Goal: Task Accomplishment & Management: Use online tool/utility

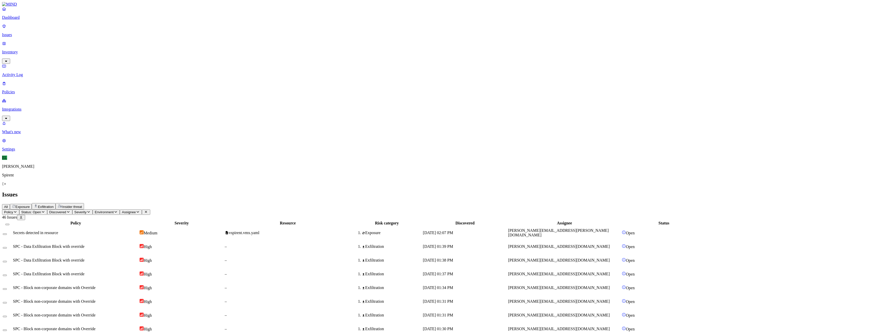
click at [45, 210] on icon "button" at bounding box center [43, 211] width 4 height 3
click at [94, 58] on img at bounding box center [94, 60] width 4 height 4
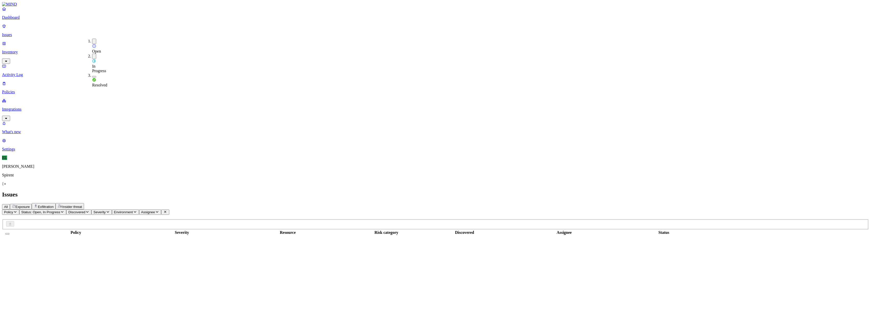
click at [92, 40] on button "button" at bounding box center [94, 41] width 4 height 5
click at [617, 230] on div "[EMAIL_ADDRESS][DOMAIN_NAME]" at bounding box center [565, 232] width 113 height 5
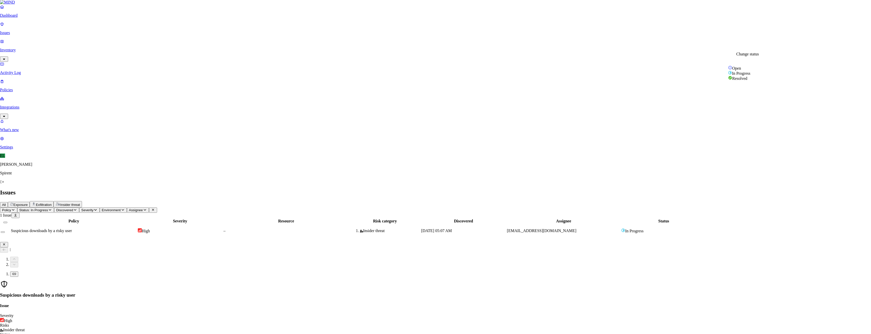
click at [23, 333] on span "In Progress" at bounding box center [14, 340] width 17 height 4
select select "Custom Reason"
paste textarea "Hi, Both ‘Wi-Fi 9 Stacks_Presentation.ppt’ and ‘Spirent Carve-out – [GEOGRAPHIC…"
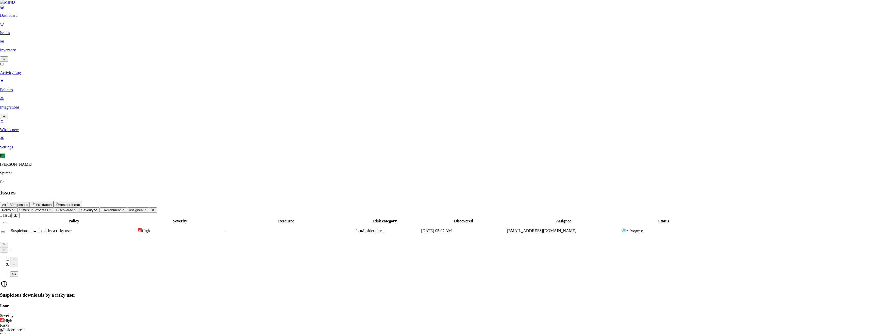
scroll to position [59, 0]
type textarea "Hi, Both ‘Wi-Fi 9 Stacks_Presentation.ppt’ and ‘Spirent Carve-out – [GEOGRAPHIC…"
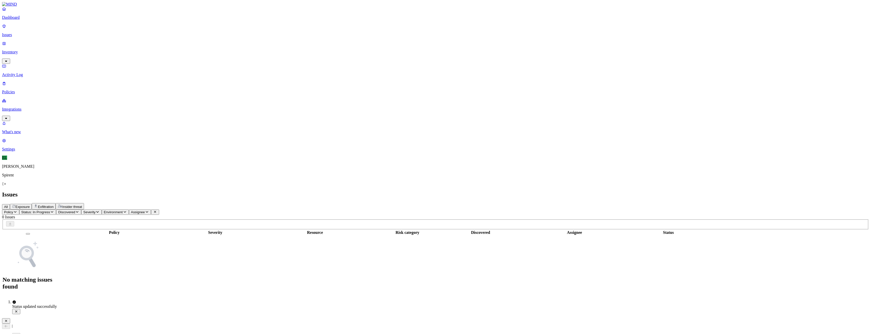
click at [8, 319] on icon "button" at bounding box center [6, 320] width 4 height 3
click at [53, 211] on icon "button" at bounding box center [52, 212] width 3 height 2
click at [92, 41] on div "Open" at bounding box center [92, 46] width 0 height 14
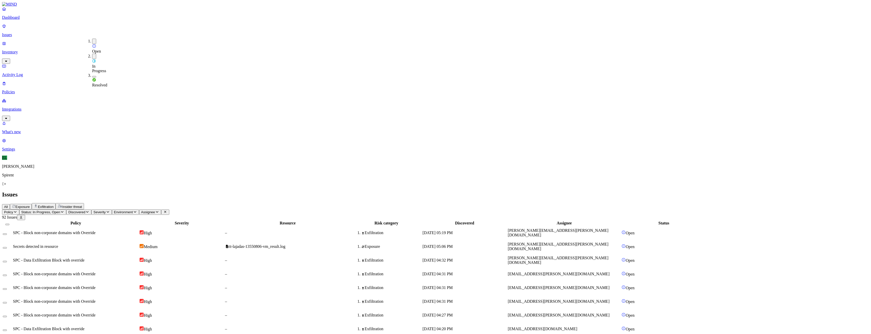
click at [318, 191] on h2 "Issues" at bounding box center [435, 194] width 867 height 7
drag, startPoint x: 25, startPoint y: 266, endPoint x: 26, endPoint y: 268, distance: 2.9
click at [25, 151] on nav "Dashboard Issues Inventory Activity Log Policies Integrations What's new 1 Sett…" at bounding box center [435, 79] width 867 height 145
